Goal: Check status: Check status

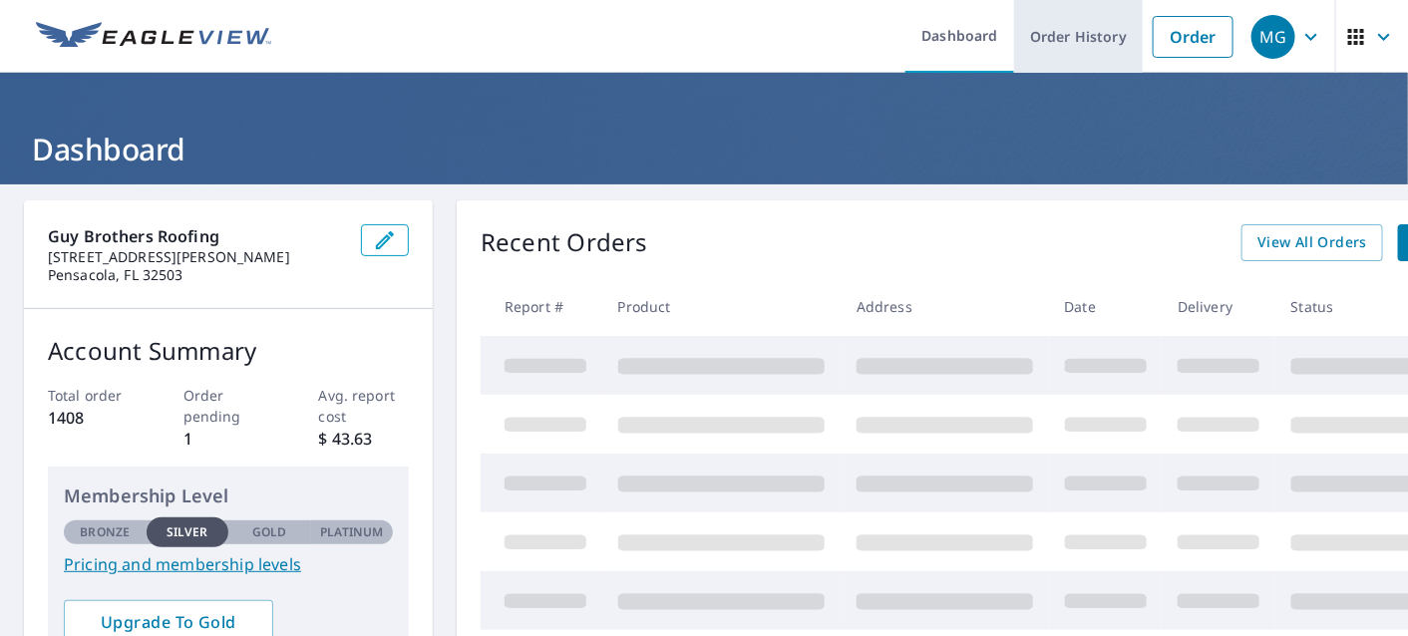
click at [1085, 40] on link "Order History" at bounding box center [1078, 36] width 129 height 73
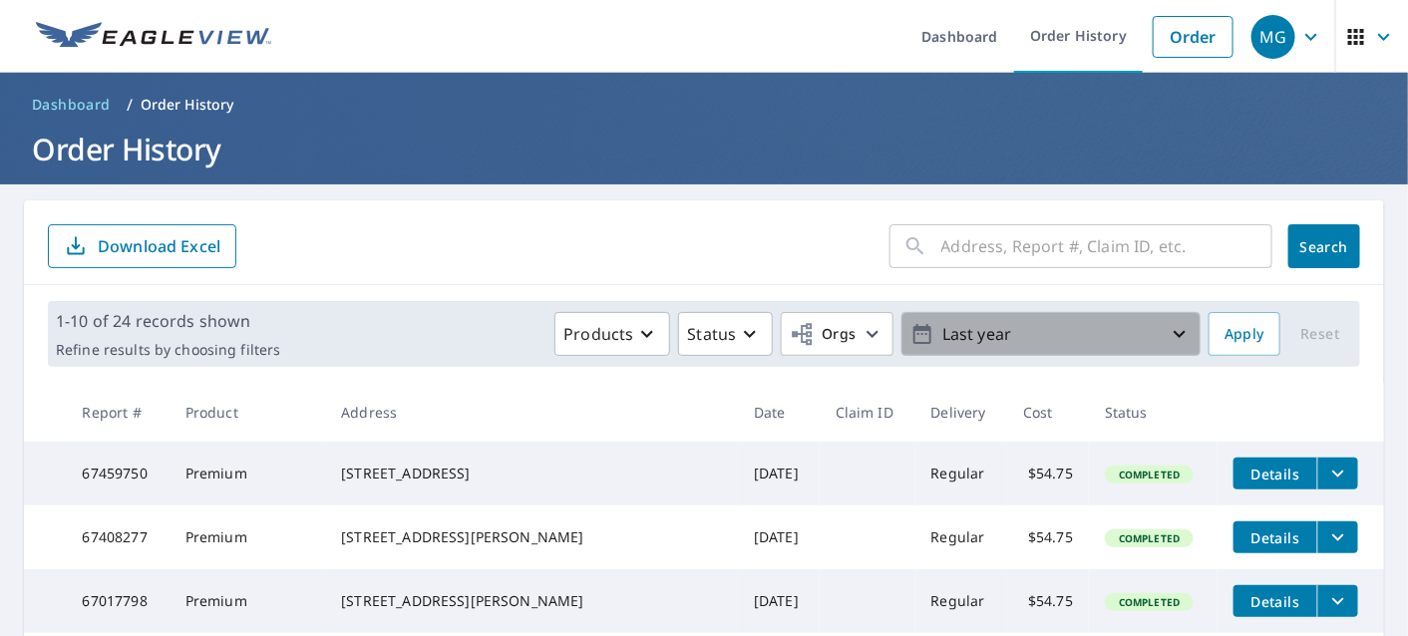
click at [1167, 331] on icon "button" at bounding box center [1179, 334] width 24 height 24
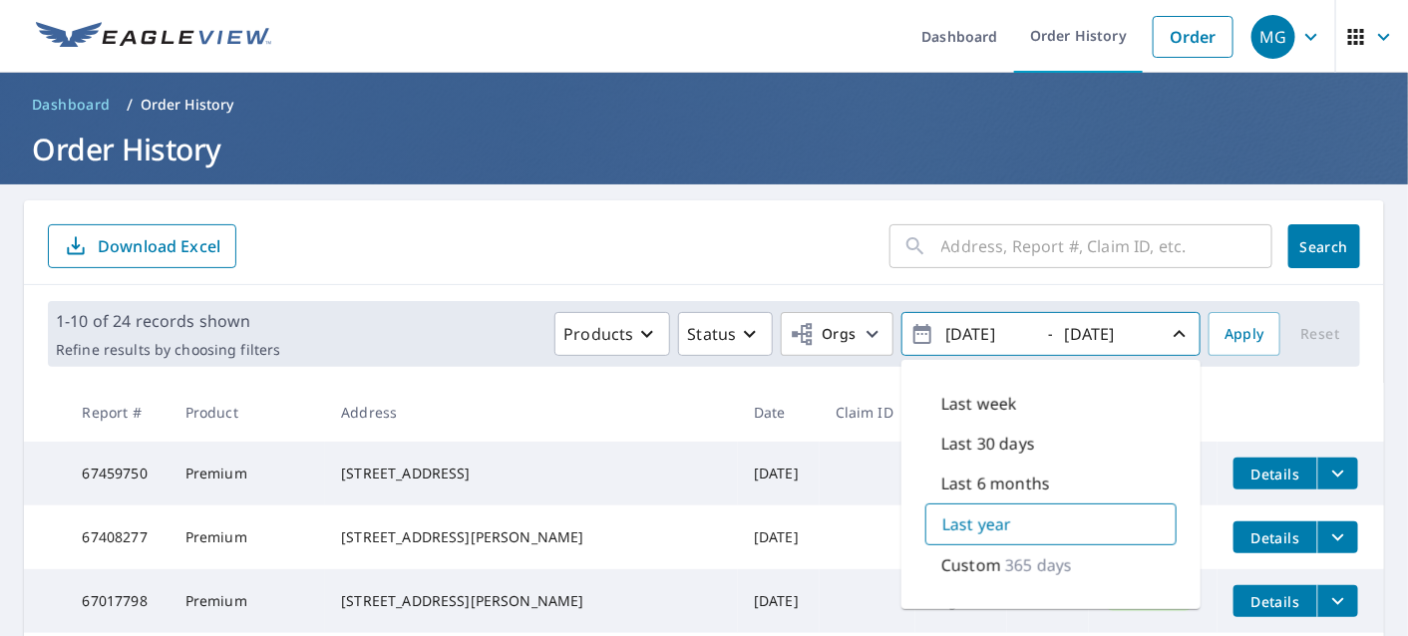
click at [972, 335] on input "[DATE]" at bounding box center [988, 334] width 98 height 32
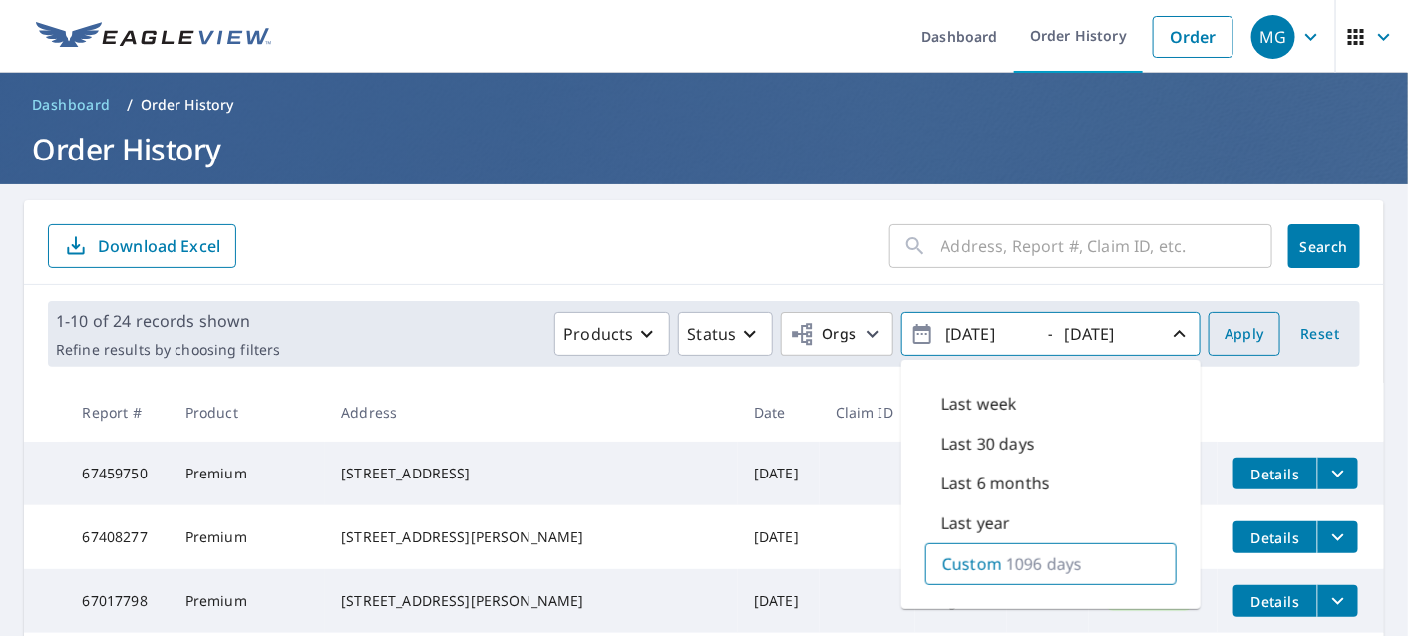
type input "[DATE]"
click at [1229, 333] on span "Apply" at bounding box center [1244, 334] width 40 height 25
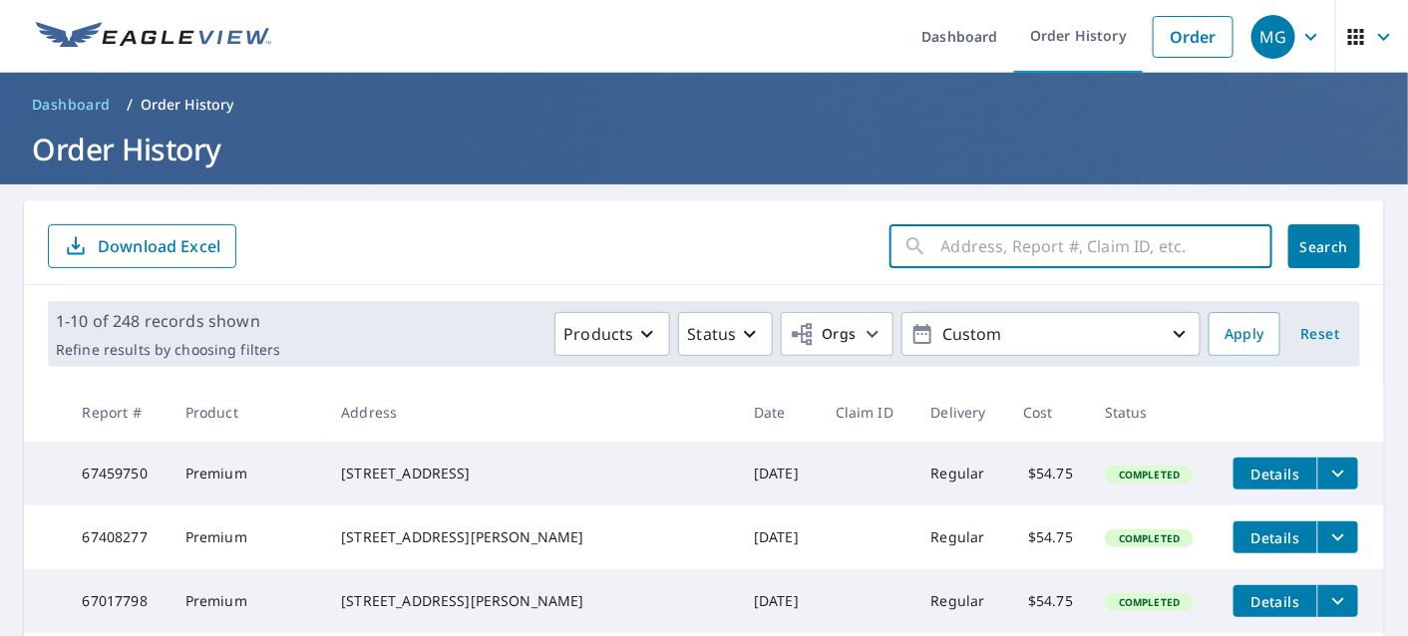
click at [988, 252] on input "text" at bounding box center [1106, 246] width 331 height 56
type input "33 [PERSON_NAME]"
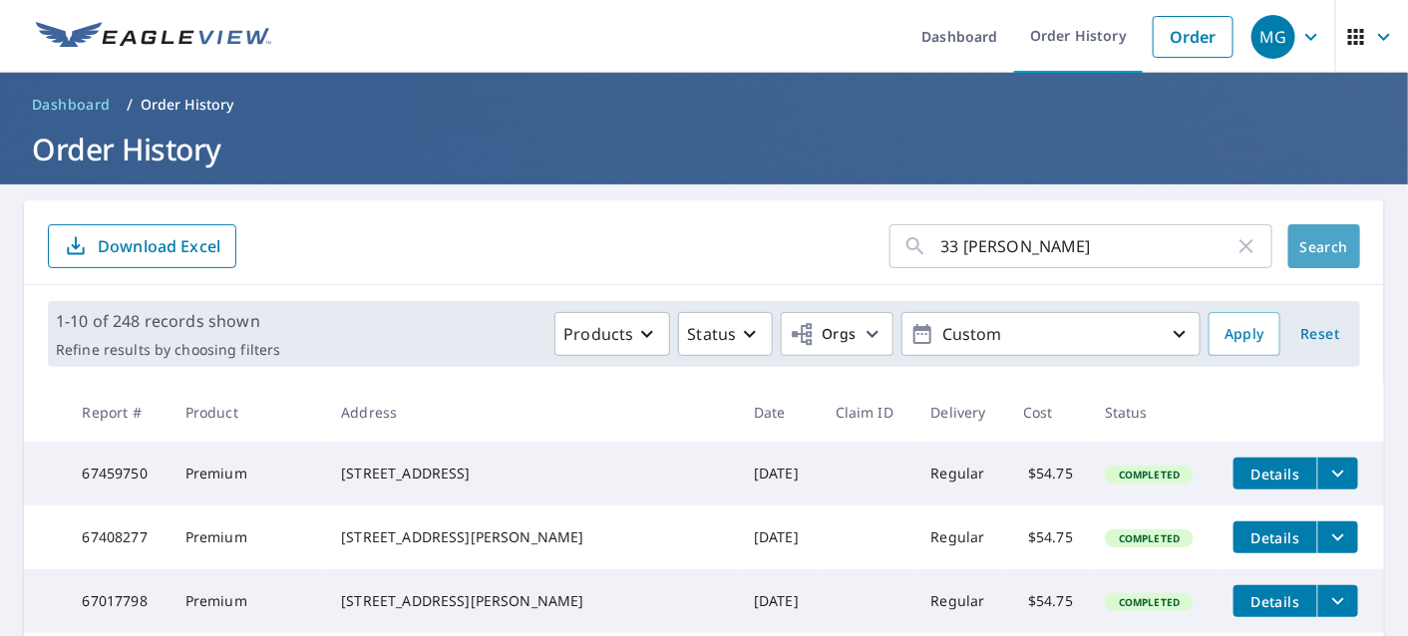
click at [1311, 252] on span "Search" at bounding box center [1324, 246] width 40 height 19
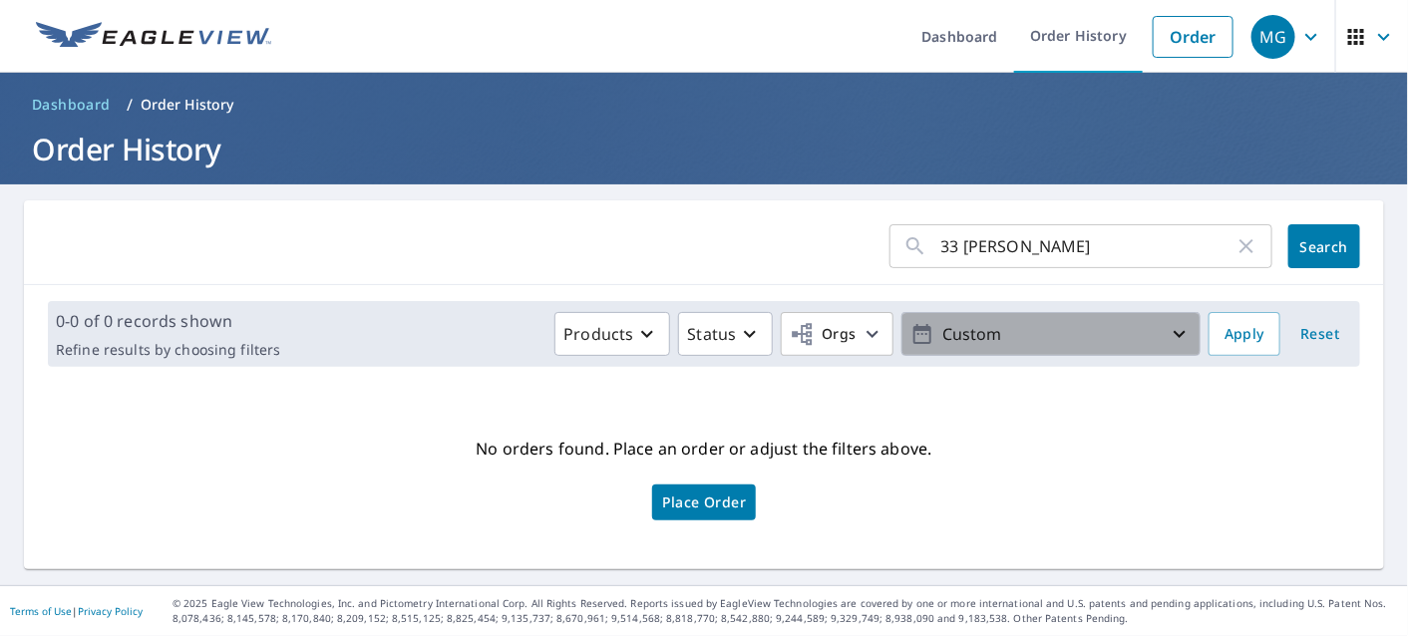
click at [1167, 328] on icon "button" at bounding box center [1179, 334] width 24 height 24
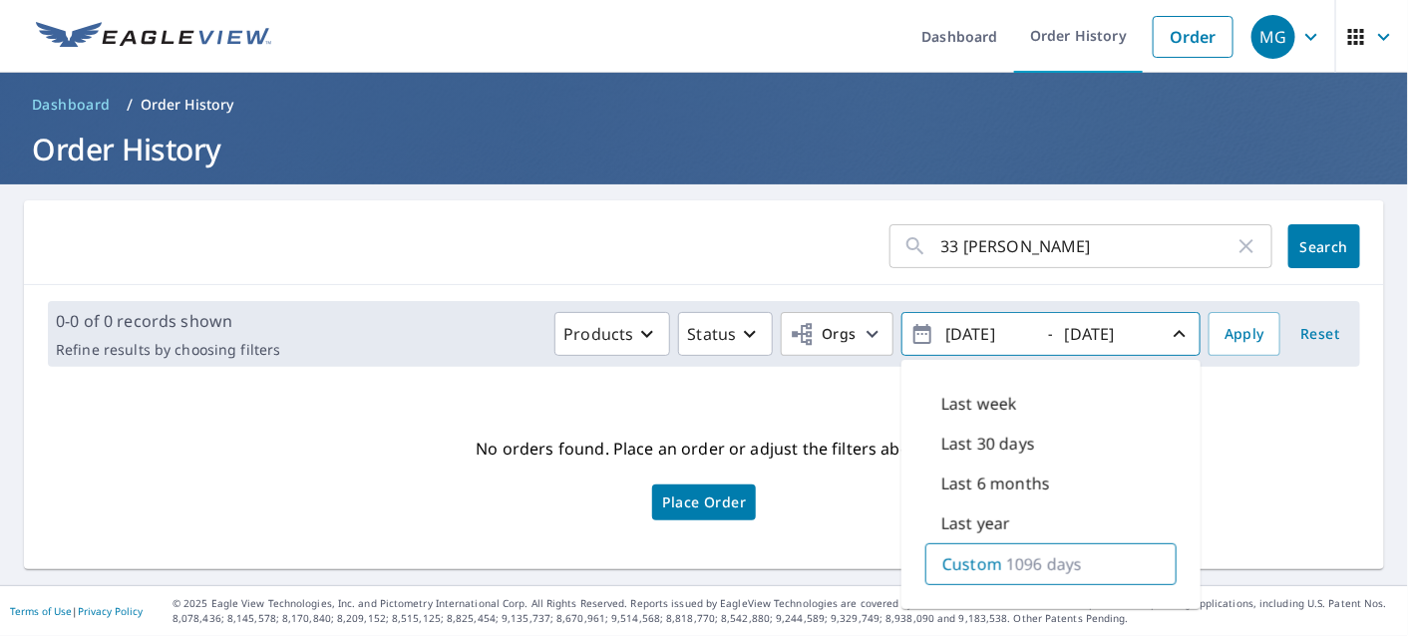
click at [972, 328] on input "[DATE]" at bounding box center [988, 334] width 98 height 32
type input "[DATE]"
click at [824, 272] on div "33 [PERSON_NAME] ​ Search" at bounding box center [704, 242] width 1360 height 85
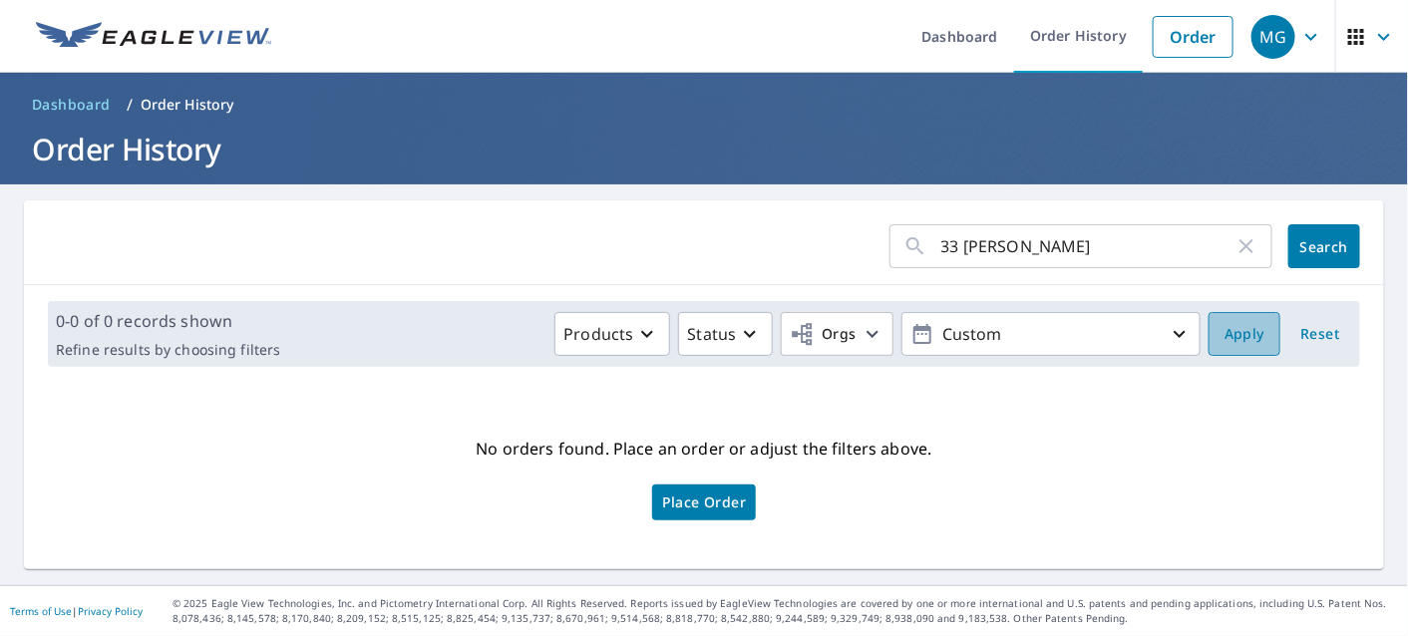
click at [1232, 331] on span "Apply" at bounding box center [1244, 334] width 40 height 25
